Goal: Task Accomplishment & Management: Manage account settings

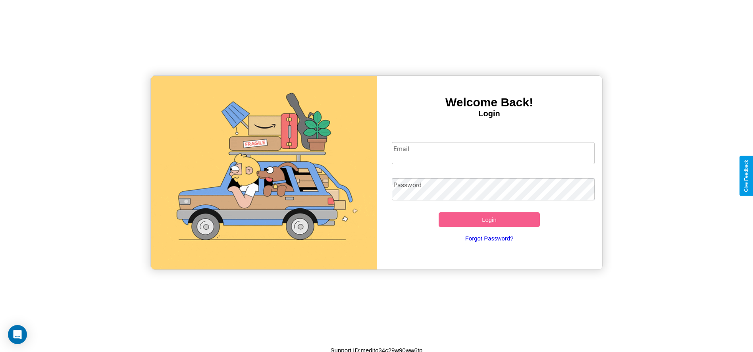
click at [493, 153] on input "Email" at bounding box center [493, 153] width 203 height 22
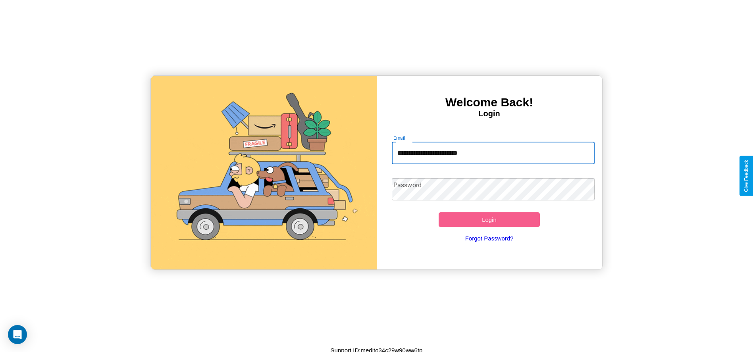
type input "**********"
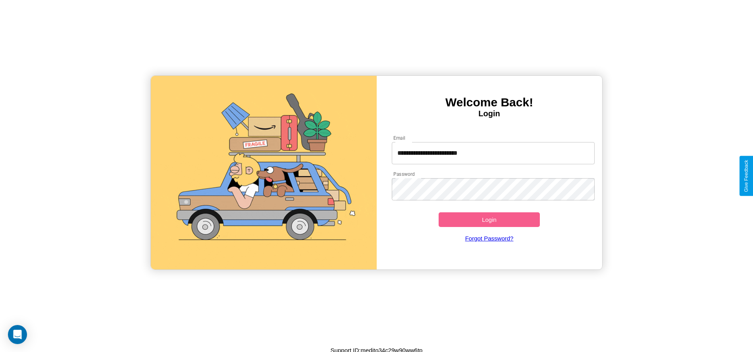
click at [489, 219] on button "Login" at bounding box center [490, 219] width 102 height 15
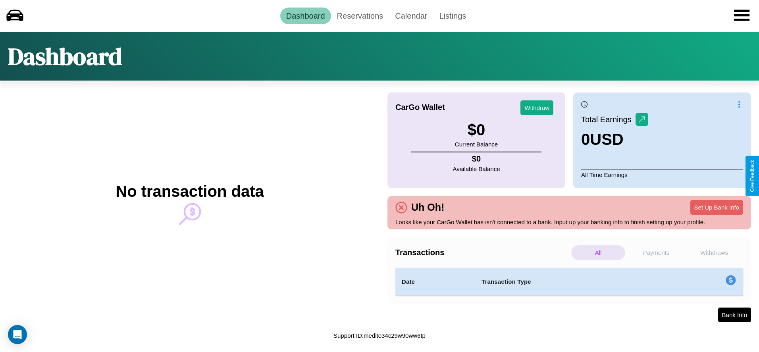
click at [714, 252] on p "Withdraws" at bounding box center [714, 252] width 54 height 15
click at [598, 252] on p "All" at bounding box center [598, 252] width 54 height 15
click at [360, 15] on link "Reservations" at bounding box center [360, 16] width 58 height 17
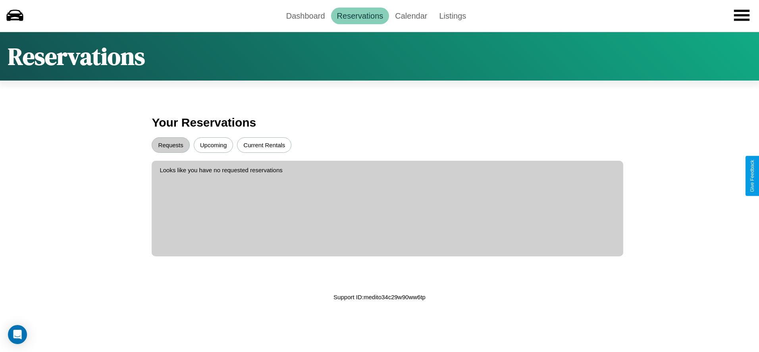
click at [171, 145] on button "Requests" at bounding box center [171, 144] width 38 height 15
click at [264, 145] on button "Current Rentals" at bounding box center [264, 144] width 54 height 15
